Goal: Browse casually: Explore the website without a specific task or goal

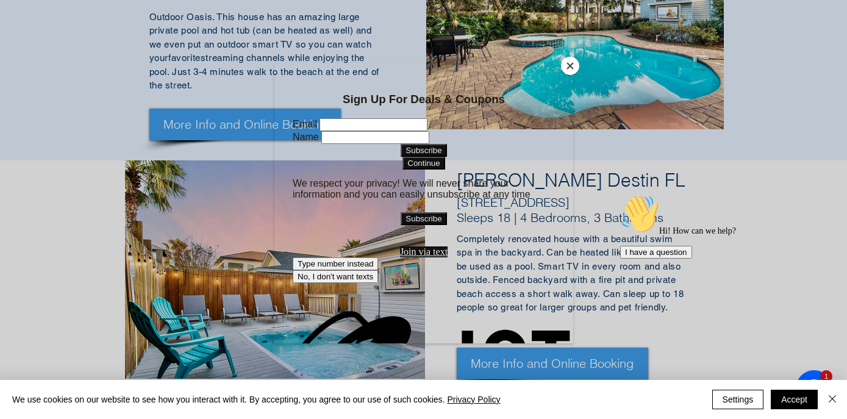
click at [570, 65] on button "Close" at bounding box center [570, 66] width 18 height 18
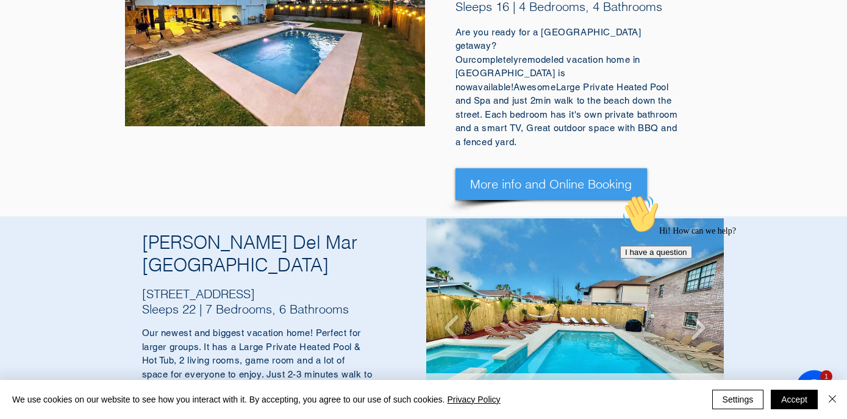
scroll to position [1726, 0]
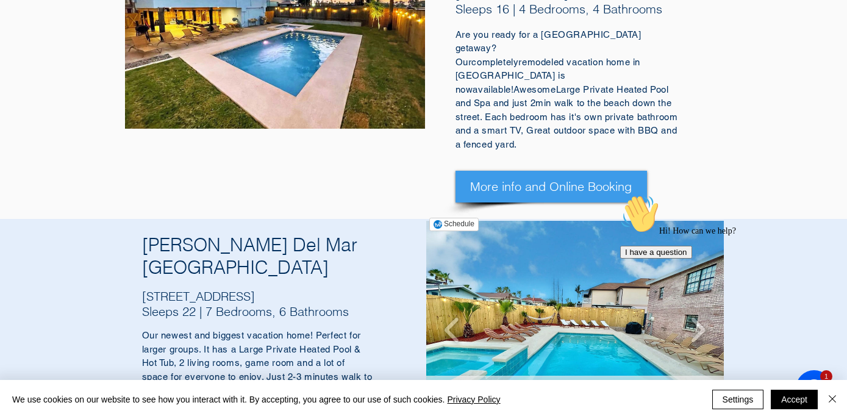
click at [554, 221] on img "Zula Del Mar South Padre Island Texas" at bounding box center [574, 330] width 297 height 218
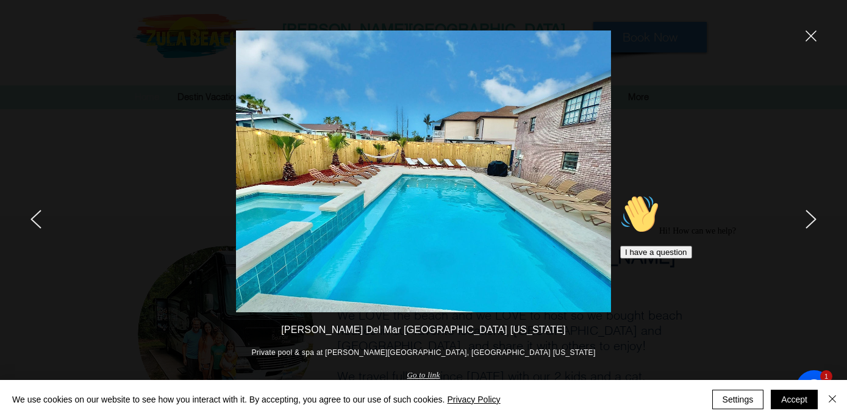
click at [620, 194] on icon "Chat attention grabber" at bounding box center [620, 194] width 0 height 0
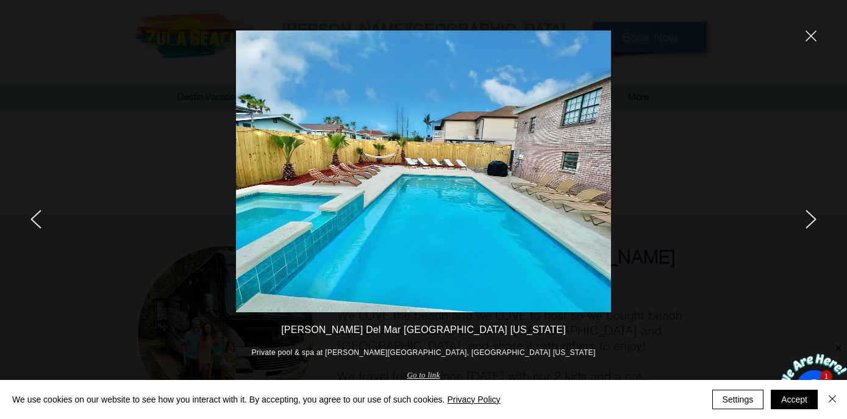
click at [811, 207] on div at bounding box center [707, 209] width 279 height 419
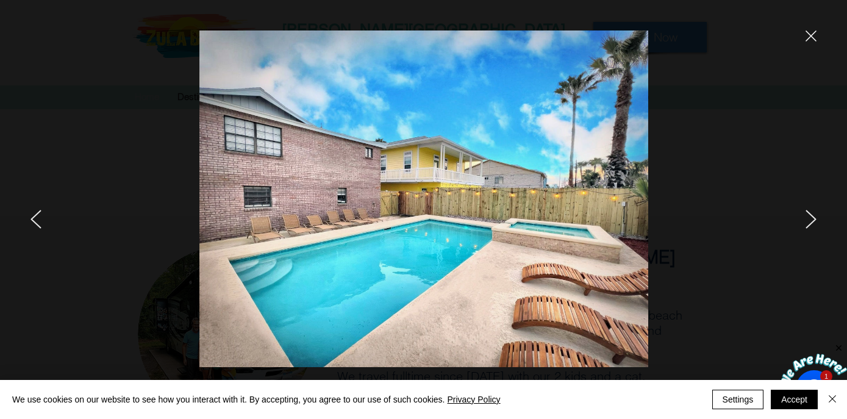
click at [807, 221] on icon "next" at bounding box center [810, 219] width 11 height 19
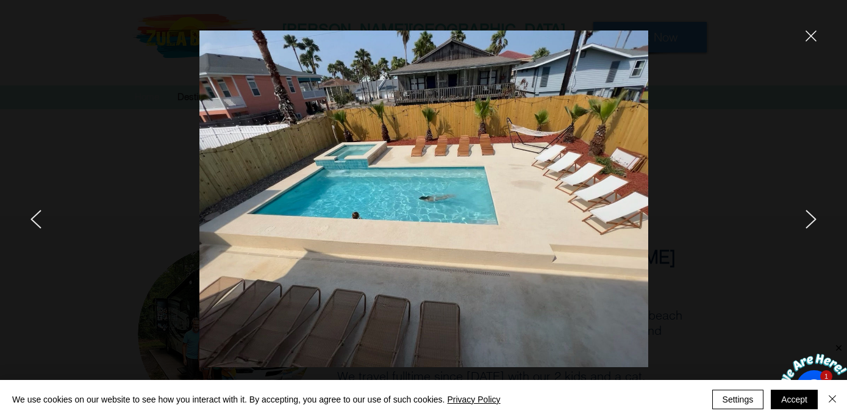
click at [807, 221] on icon "next" at bounding box center [810, 219] width 11 height 19
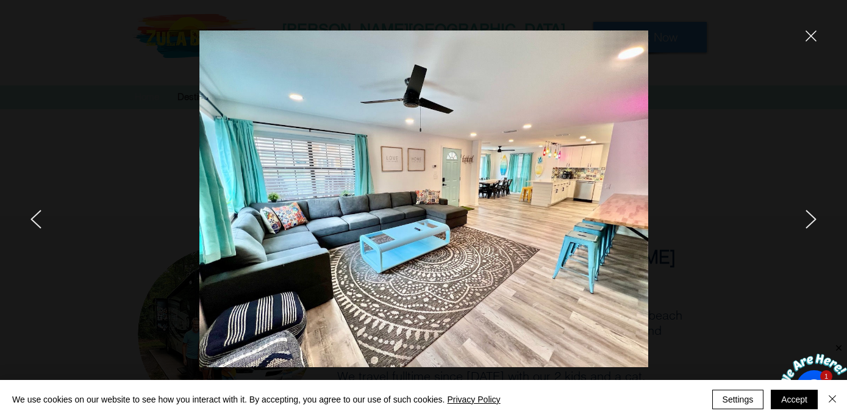
click at [807, 221] on icon "next" at bounding box center [810, 219] width 11 height 19
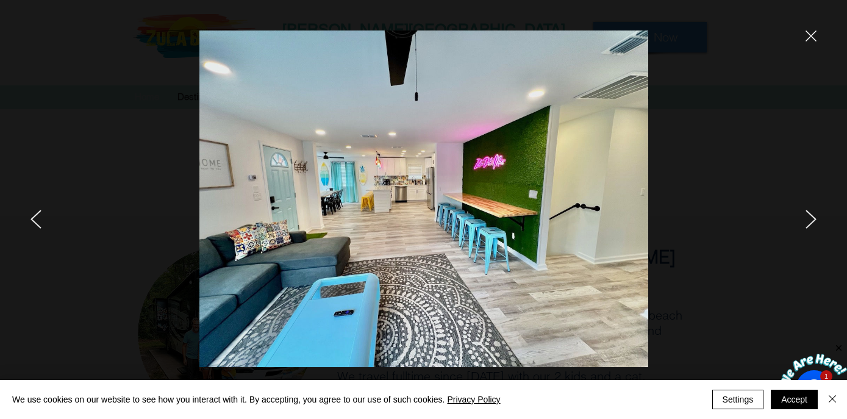
click at [807, 221] on icon "next" at bounding box center [810, 219] width 11 height 19
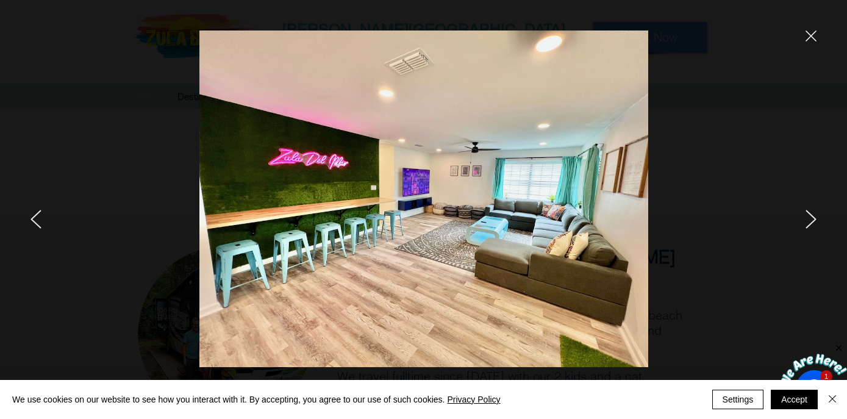
click at [807, 221] on icon "next" at bounding box center [810, 219] width 11 height 19
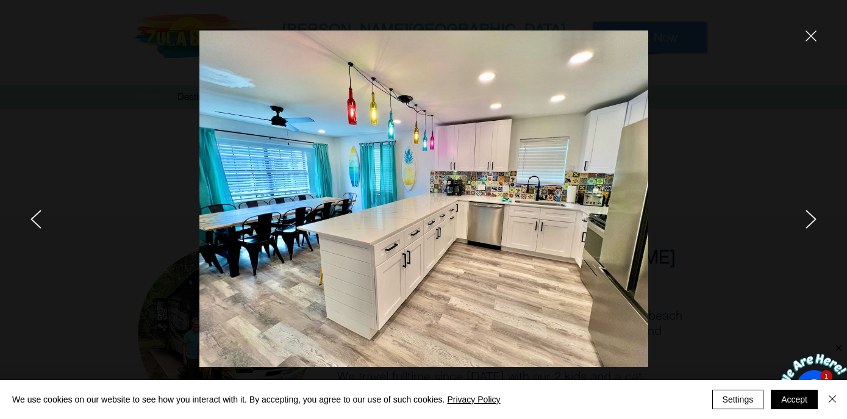
click at [41, 221] on icon "previous" at bounding box center [35, 219] width 11 height 19
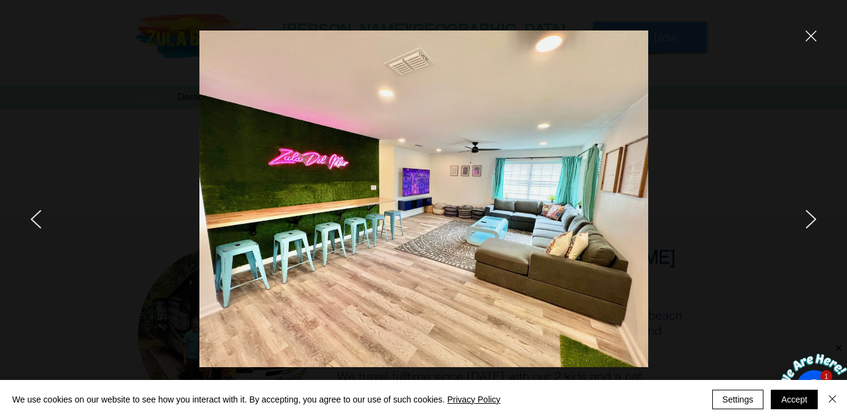
click at [816, 226] on div at bounding box center [707, 209] width 279 height 419
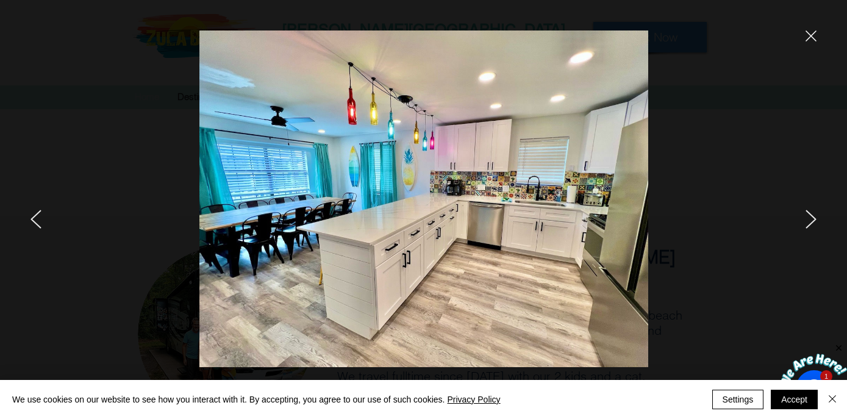
click at [816, 226] on icon "next" at bounding box center [810, 219] width 11 height 19
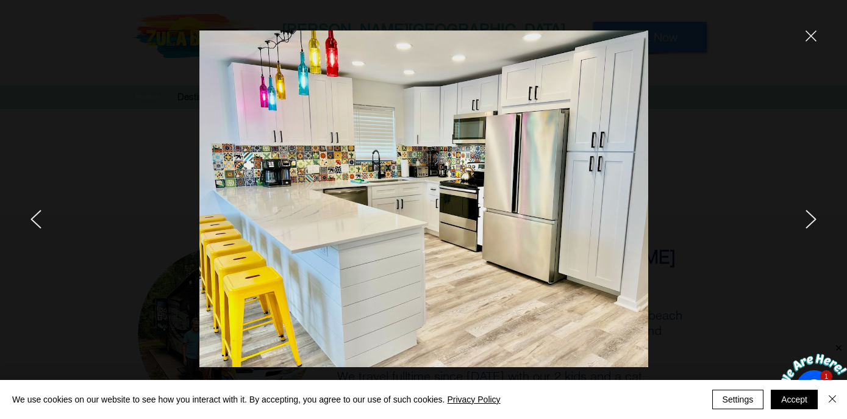
click at [816, 226] on icon "next" at bounding box center [810, 219] width 11 height 19
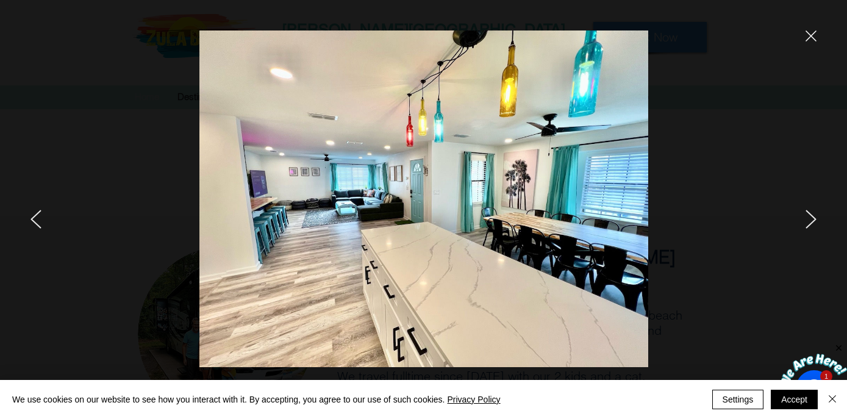
click at [816, 226] on icon "next" at bounding box center [810, 219] width 11 height 19
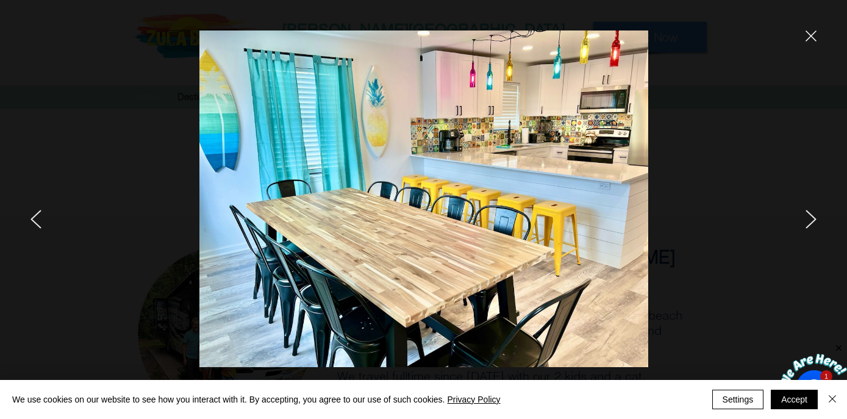
click at [816, 226] on icon "next" at bounding box center [810, 219] width 11 height 19
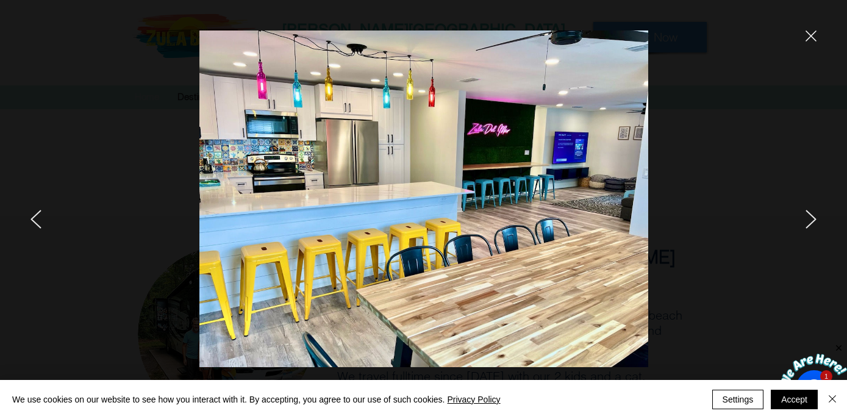
click at [816, 226] on icon "next" at bounding box center [810, 219] width 11 height 19
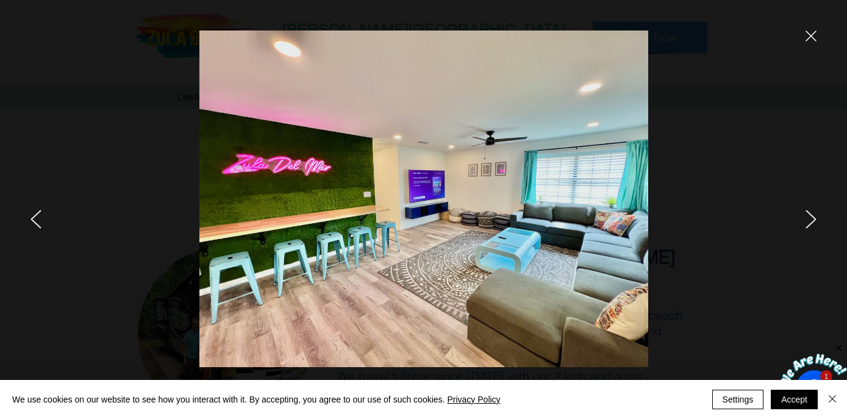
click at [26, 218] on div at bounding box center [139, 209] width 279 height 419
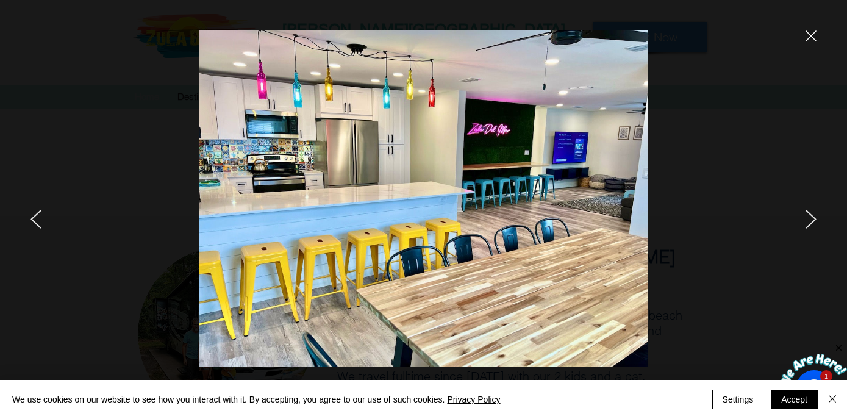
click at [808, 217] on icon "next" at bounding box center [810, 219] width 11 height 19
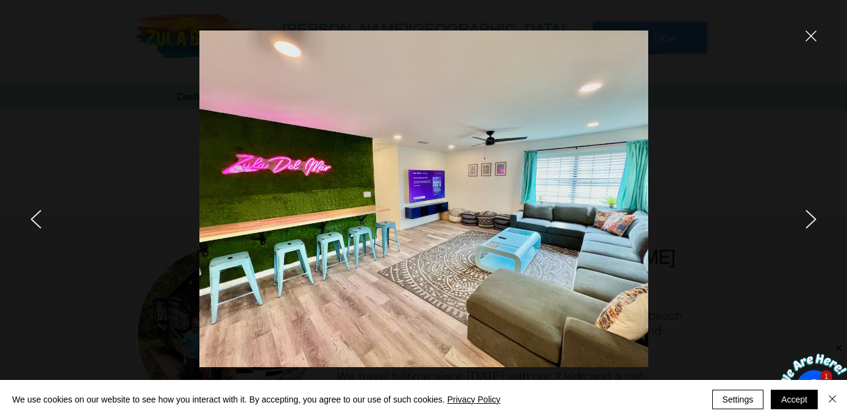
click at [808, 217] on icon "next" at bounding box center [810, 219] width 11 height 19
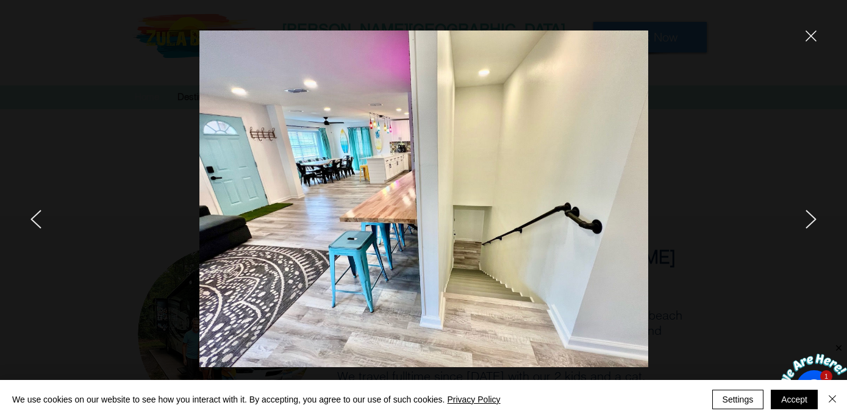
click at [808, 217] on icon "next" at bounding box center [810, 219] width 11 height 19
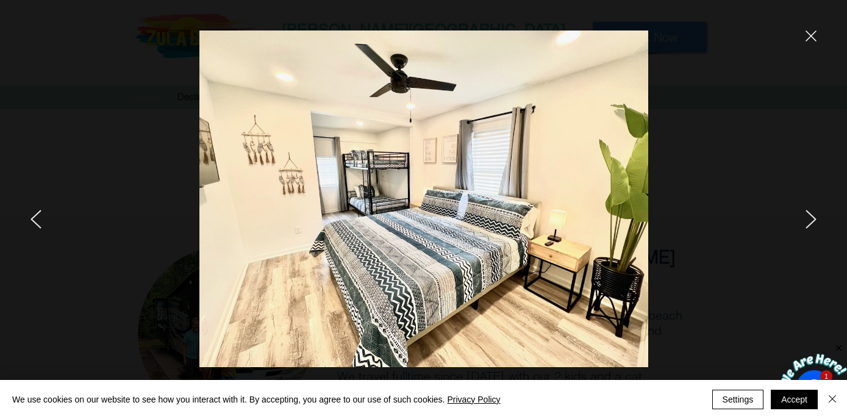
click at [808, 217] on icon "next" at bounding box center [810, 219] width 11 height 19
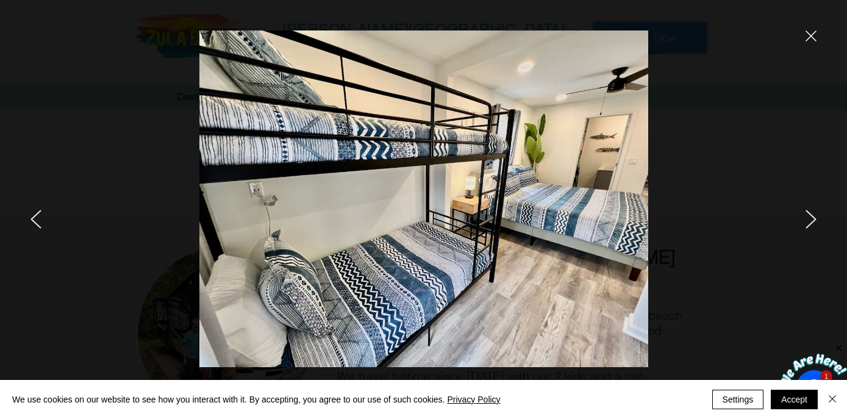
click at [808, 217] on icon "next" at bounding box center [810, 219] width 11 height 19
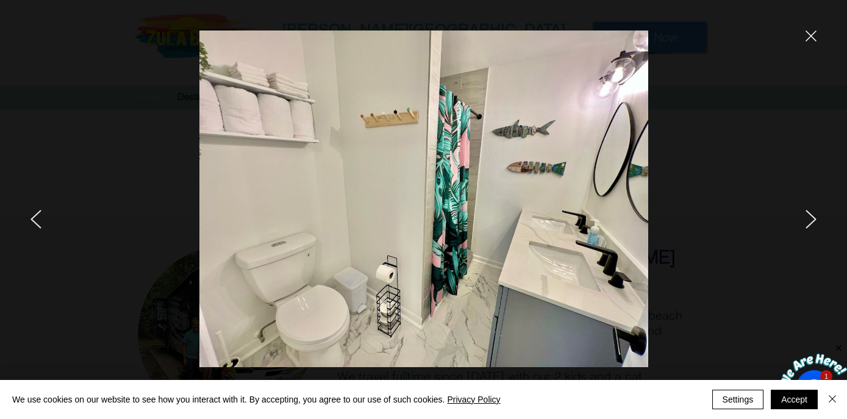
click at [808, 217] on icon "next" at bounding box center [810, 219] width 11 height 19
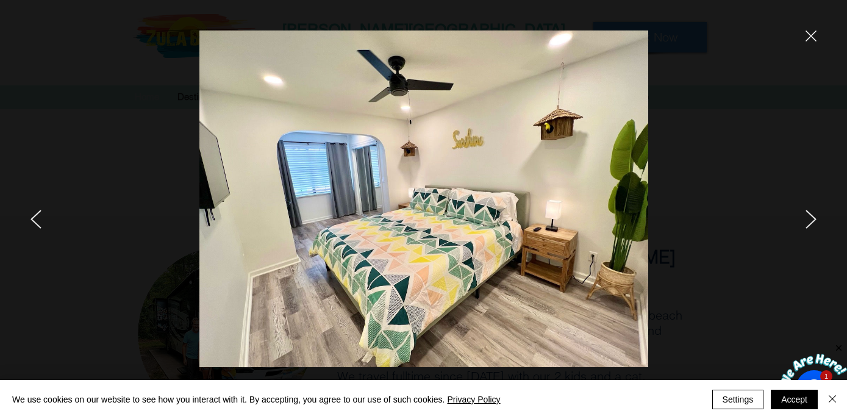
click at [808, 217] on icon "next" at bounding box center [810, 219] width 11 height 19
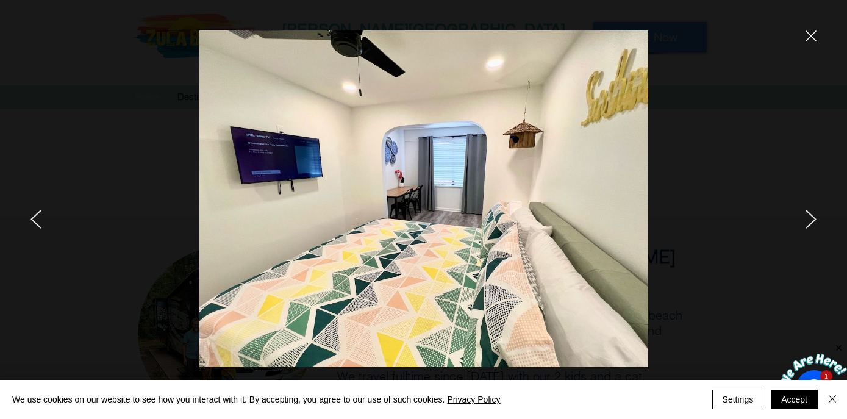
click at [36, 221] on icon "previous" at bounding box center [35, 219] width 11 height 19
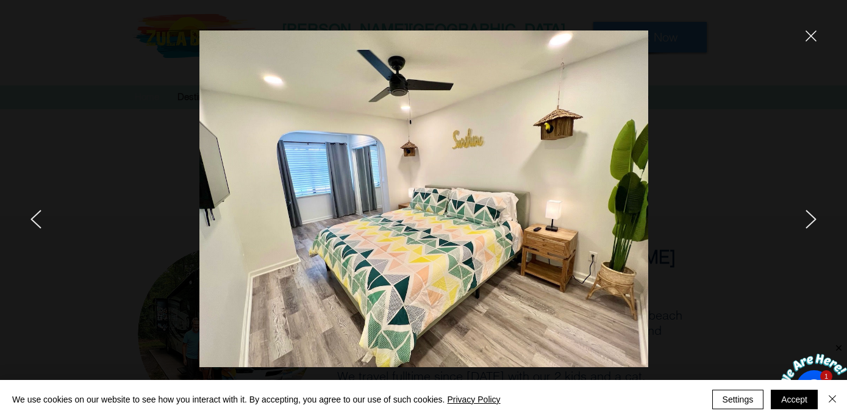
click at [811, 33] on icon "close" at bounding box center [810, 35] width 11 height 11
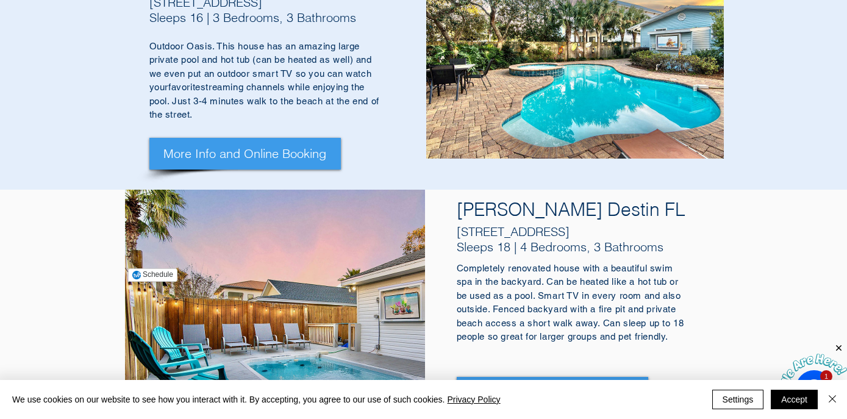
scroll to position [1123, 0]
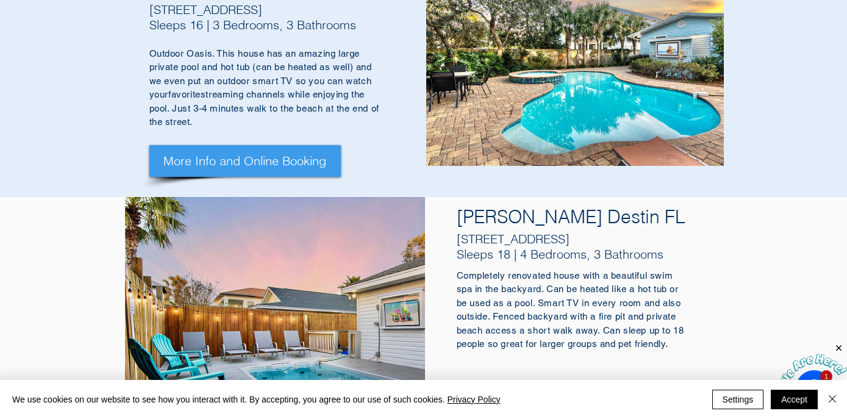
click at [506, 204] on h4 "[PERSON_NAME] Destin FL" at bounding box center [573, 217] width 232 height 26
click at [276, 197] on img "Zule Breeze Destin Vacation Home" at bounding box center [275, 306] width 300 height 218
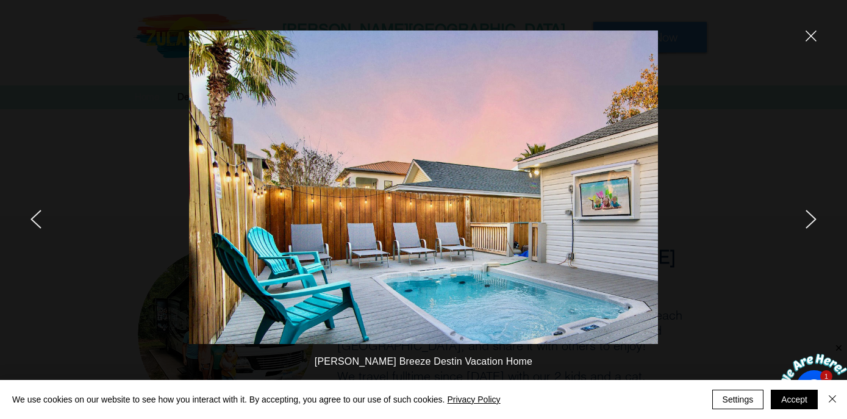
click at [815, 218] on icon "next" at bounding box center [810, 219] width 11 height 19
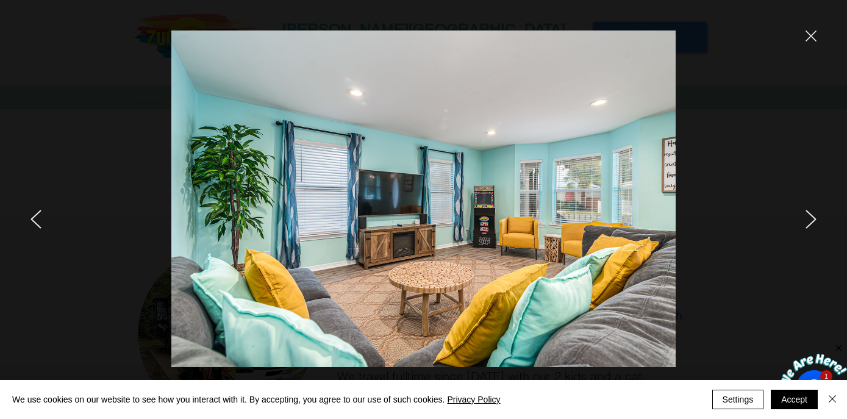
click at [814, 219] on icon "next" at bounding box center [811, 219] width 10 height 18
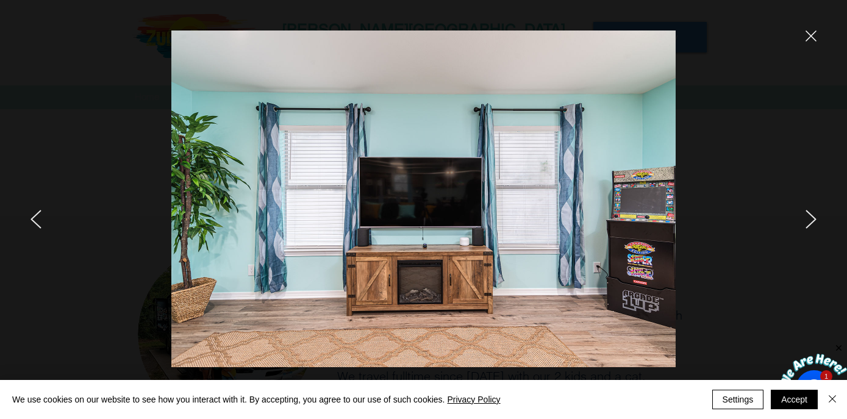
click at [814, 219] on icon "next" at bounding box center [811, 219] width 10 height 18
